Goal: Find specific page/section: Find specific page/section

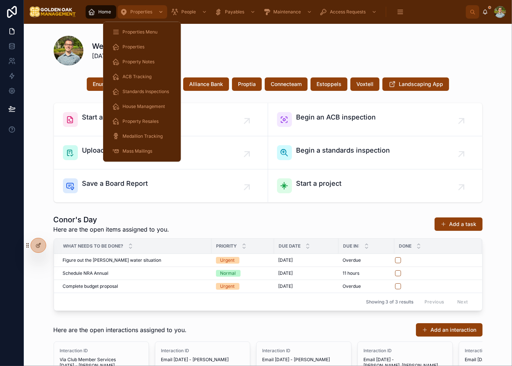
click at [136, 12] on span "Properties" at bounding box center [141, 12] width 22 height 6
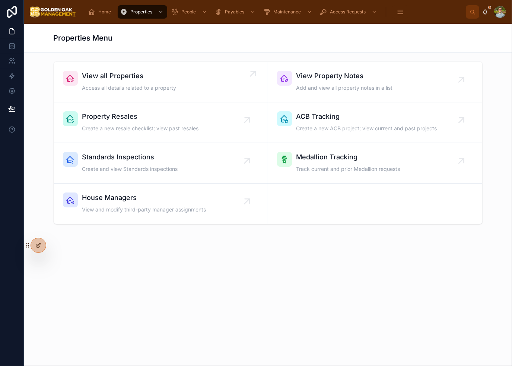
click at [191, 69] on link "View all Properties Access all details related to a property" at bounding box center [161, 82] width 214 height 41
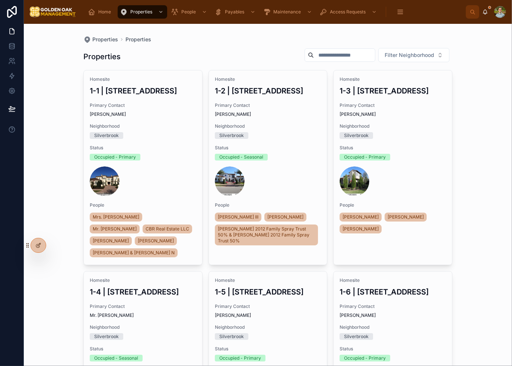
click at [357, 51] on input "text" at bounding box center [344, 55] width 61 height 10
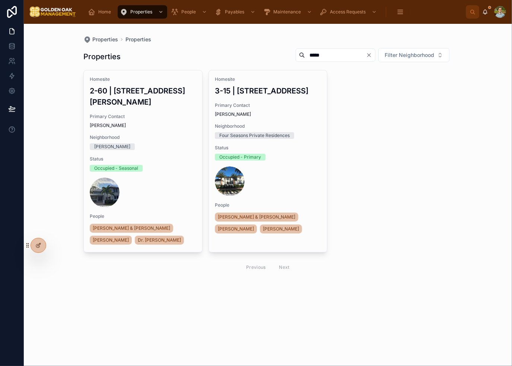
drag, startPoint x: 261, startPoint y: 51, endPoint x: 252, endPoint y: 52, distance: 9.1
click at [252, 50] on div "Properties ***** Filter Neighborhood" at bounding box center [267, 57] width 369 height 18
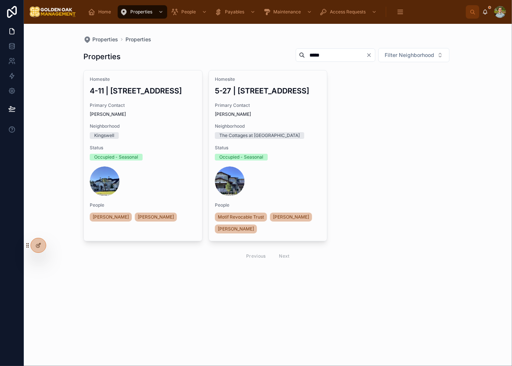
drag, startPoint x: 308, startPoint y: 50, endPoint x: 230, endPoint y: 56, distance: 77.3
click at [230, 56] on div "Properties ***** Filter Neighborhood" at bounding box center [267, 57] width 369 height 18
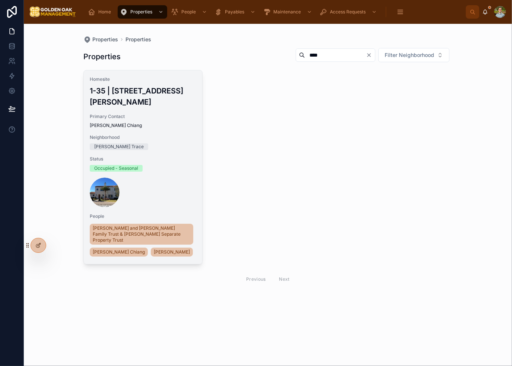
type input "****"
click at [171, 161] on div "Homesite 1-35 | [GEOGRAPHIC_DATA][PERSON_NAME] Contact [PERSON_NAME] Neighborho…" at bounding box center [143, 167] width 118 height 194
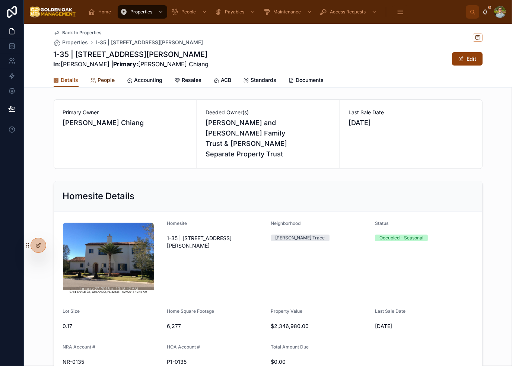
click at [108, 82] on span "People" at bounding box center [106, 79] width 17 height 7
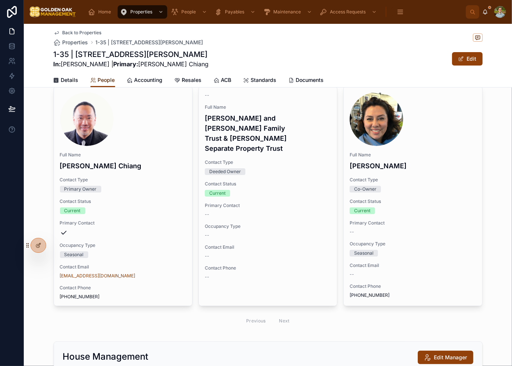
scroll to position [149, 0]
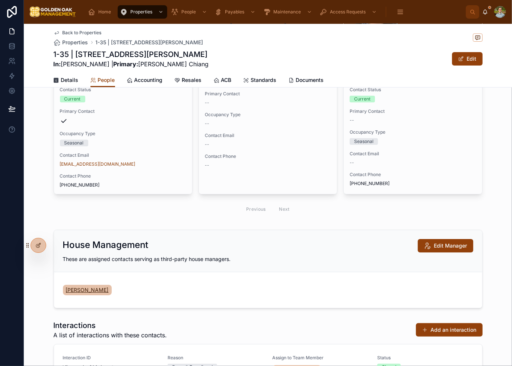
click at [84, 290] on span "[PERSON_NAME]" at bounding box center [87, 289] width 43 height 7
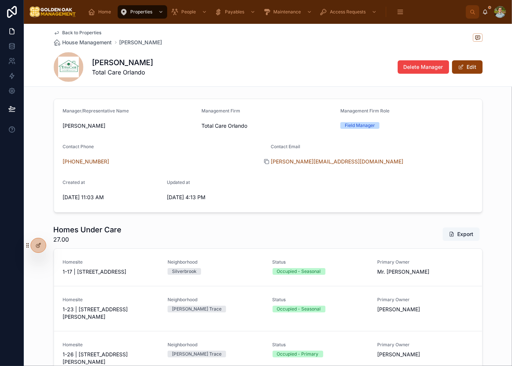
click at [264, 162] on icon at bounding box center [267, 162] width 6 height 6
click at [259, 59] on div "[PERSON_NAME] Total Care Orlando Delete Manager Edit" at bounding box center [268, 67] width 429 height 30
click at [260, 58] on div "[PERSON_NAME] Total Care Orlando Delete Manager Edit" at bounding box center [268, 67] width 429 height 30
click at [268, 72] on div "[PERSON_NAME] Total Care Orlando Delete Manager Edit" at bounding box center [268, 67] width 429 height 30
click at [269, 74] on div "[PERSON_NAME] Total Care Orlando Delete Manager Edit" at bounding box center [268, 67] width 429 height 30
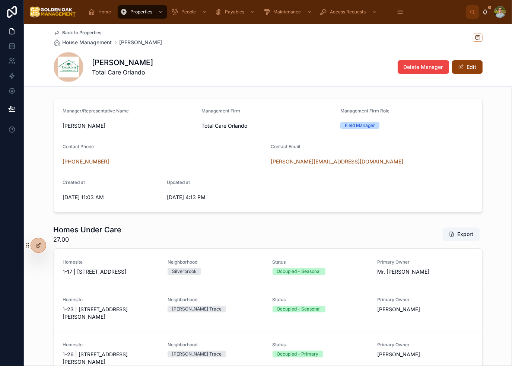
click at [269, 74] on div "[PERSON_NAME] Total Care Orlando Delete Manager Edit" at bounding box center [268, 67] width 429 height 30
click at [263, 77] on div "[PERSON_NAME] Total Care Orlando Delete Manager Edit" at bounding box center [268, 67] width 429 height 30
click at [262, 77] on div "[PERSON_NAME] Total Care Orlando Delete Manager Edit" at bounding box center [268, 67] width 429 height 30
click at [238, 64] on div "[PERSON_NAME] Total Care Orlando Delete Manager Edit" at bounding box center [268, 67] width 429 height 30
click at [232, 65] on div "[PERSON_NAME] Total Care Orlando Delete Manager Edit" at bounding box center [268, 67] width 429 height 30
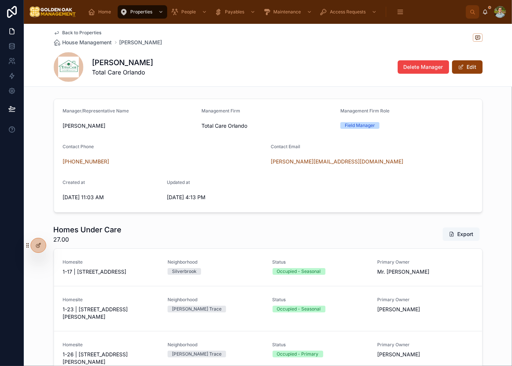
click at [238, 63] on div "[PERSON_NAME] Total Care Orlando Delete Manager Edit" at bounding box center [268, 67] width 429 height 30
drag, startPoint x: 228, startPoint y: 70, endPoint x: 273, endPoint y: 89, distance: 48.7
click at [228, 70] on div "[PERSON_NAME] Total Care Orlando Delete Manager Edit" at bounding box center [268, 67] width 429 height 30
click at [470, 168] on form "Manager/Representative Name [PERSON_NAME] Management Firm Total Care Orlando Ma…" at bounding box center [268, 155] width 428 height 113
click at [283, 45] on div "Back to Properties House Management [PERSON_NAME]" at bounding box center [268, 38] width 429 height 16
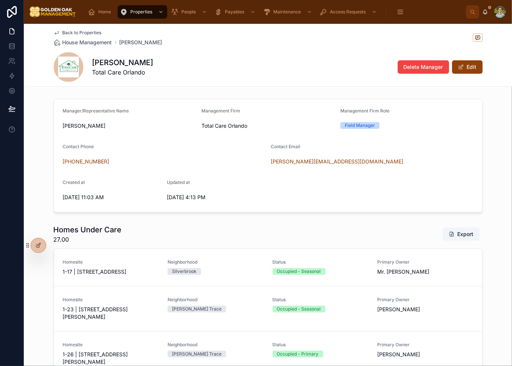
drag, startPoint x: 232, startPoint y: 58, endPoint x: 207, endPoint y: 29, distance: 37.8
click at [229, 58] on div "[PERSON_NAME] Total Care Orlando Delete Manager Edit" at bounding box center [268, 67] width 429 height 30
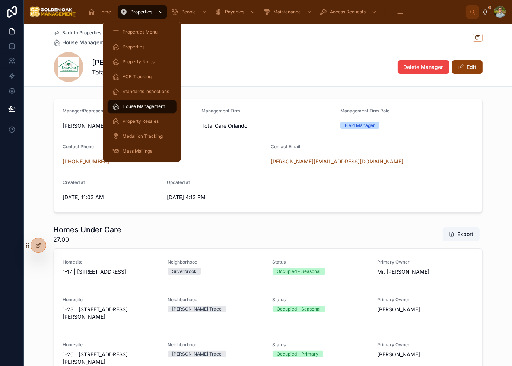
click at [122, 12] on icon "scrollable content" at bounding box center [123, 11] width 7 height 7
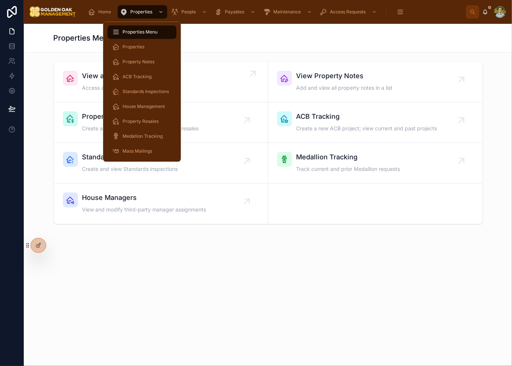
click at [195, 67] on link "View all Properties Access all details related to a property" at bounding box center [161, 82] width 214 height 41
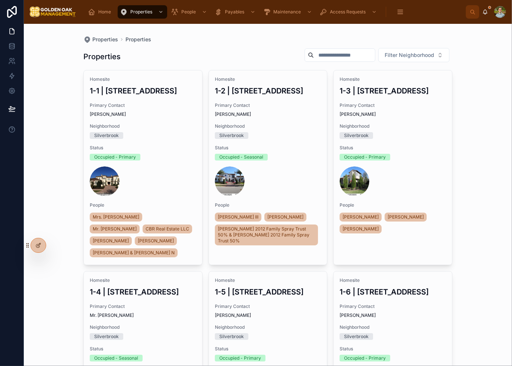
click at [305, 61] on div at bounding box center [340, 54] width 71 height 13
click at [314, 58] on input "text" at bounding box center [344, 55] width 61 height 10
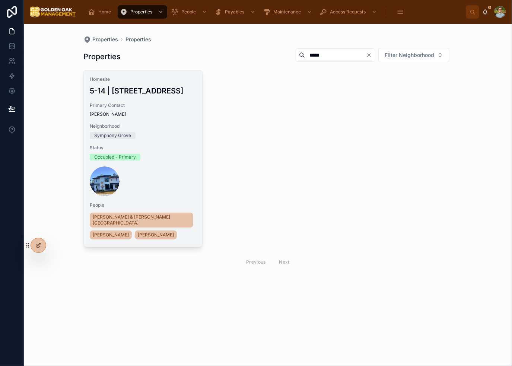
type input "*****"
click at [161, 151] on span "Status" at bounding box center [143, 148] width 106 height 6
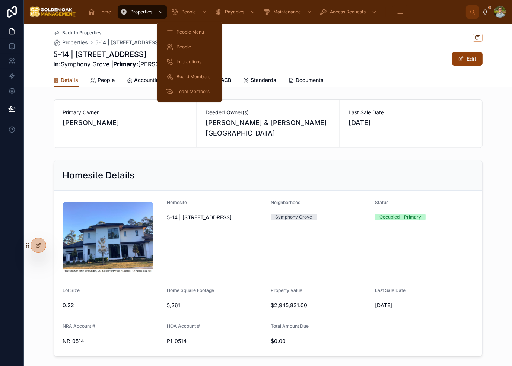
click at [287, 35] on div "Back to Properties Properties 5-14 | [STREET_ADDRESS]" at bounding box center [268, 38] width 429 height 16
